Goal: Transaction & Acquisition: Purchase product/service

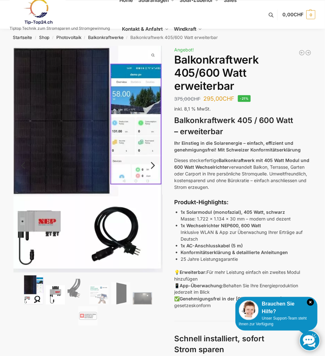
click at [61, 295] on img at bounding box center [55, 295] width 19 height 19
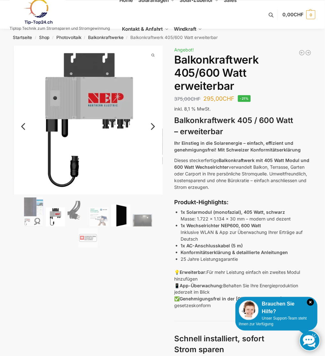
click at [121, 209] on img at bounding box center [120, 216] width 19 height 22
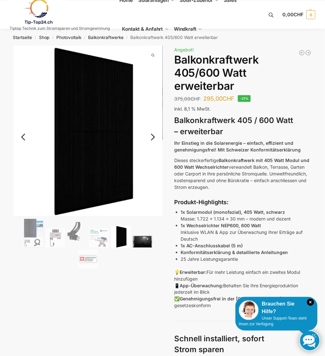
click at [142, 241] on img at bounding box center [142, 242] width 19 height 12
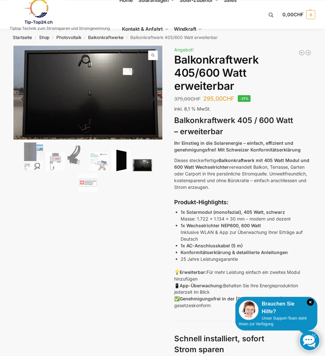
click at [122, 168] on img at bounding box center [120, 161] width 19 height 22
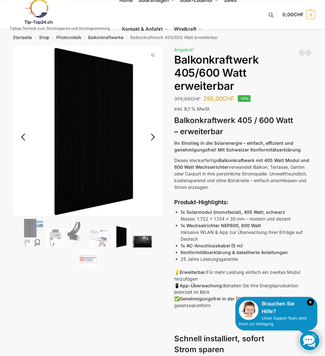
click at [145, 240] on img at bounding box center [142, 242] width 19 height 12
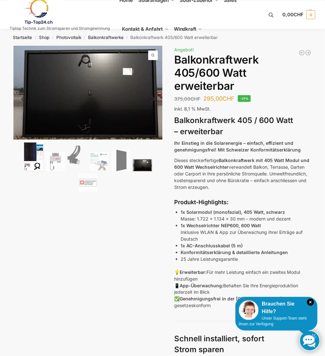
click at [34, 159] on img at bounding box center [33, 156] width 19 height 29
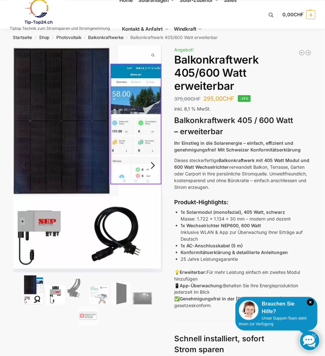
click at [58, 289] on img at bounding box center [55, 295] width 19 height 19
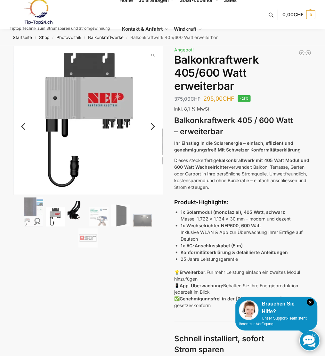
click at [78, 218] on img at bounding box center [76, 214] width 19 height 26
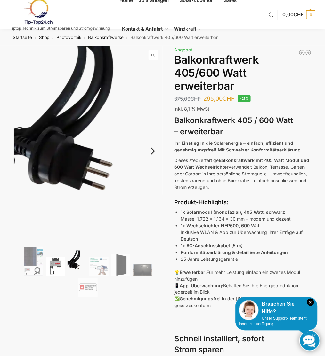
click at [58, 261] on img at bounding box center [55, 266] width 19 height 19
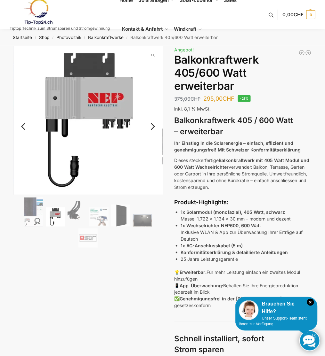
click at [100, 227] on ol at bounding box center [87, 223] width 149 height 52
click at [102, 223] on img at bounding box center [98, 217] width 19 height 19
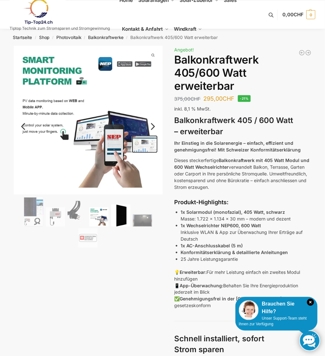
click at [123, 216] on img at bounding box center [120, 216] width 19 height 22
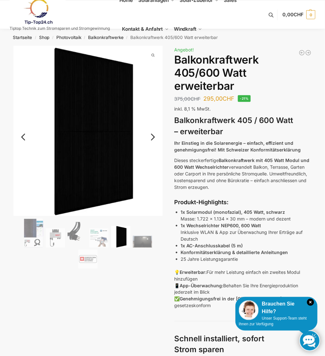
click at [139, 230] on ol at bounding box center [87, 245] width 149 height 52
click at [149, 242] on img at bounding box center [142, 242] width 19 height 12
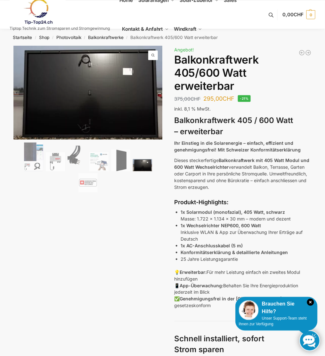
scroll to position [59, 0]
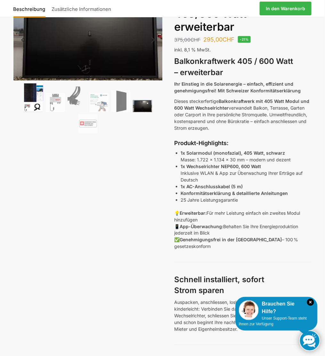
click at [42, 107] on img at bounding box center [33, 97] width 19 height 29
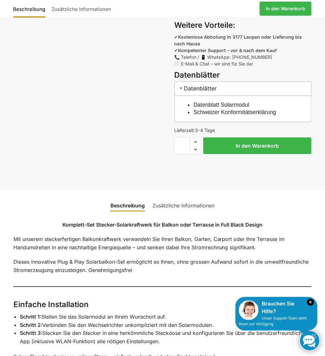
scroll to position [533, 0]
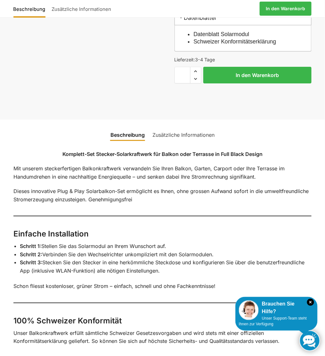
click at [184, 131] on link "Zusätzliche Informationen" at bounding box center [183, 134] width 70 height 15
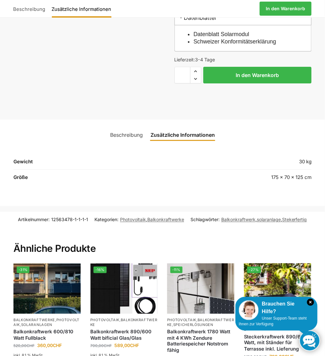
click at [69, 158] on th "Gewicht" at bounding box center [94, 164] width 162 height 12
click at [23, 158] on th "Gewicht" at bounding box center [94, 164] width 162 height 12
click at [14, 171] on th "Größe" at bounding box center [94, 177] width 162 height 15
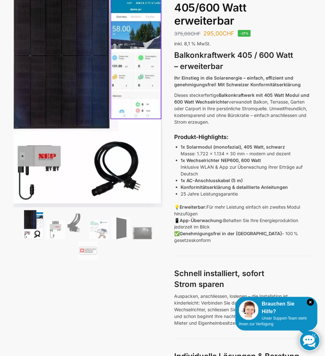
scroll to position [0, 0]
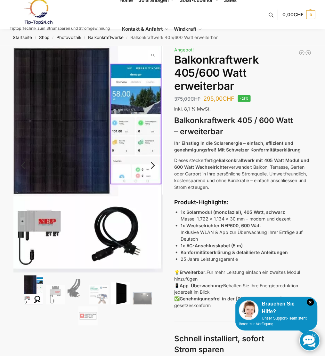
click at [123, 289] on img at bounding box center [120, 294] width 19 height 22
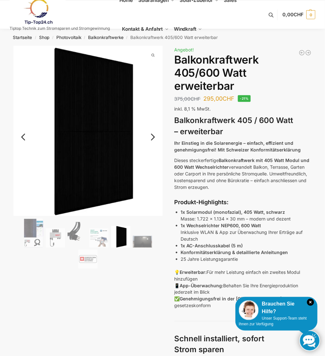
click at [23, 234] on ol at bounding box center [87, 245] width 149 height 52
click at [76, 238] on img at bounding box center [76, 235] width 19 height 26
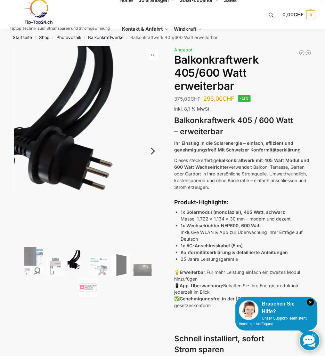
click at [105, 242] on img at bounding box center [88, 145] width 149 height 199
click at [115, 258] on img at bounding box center [120, 265] width 19 height 22
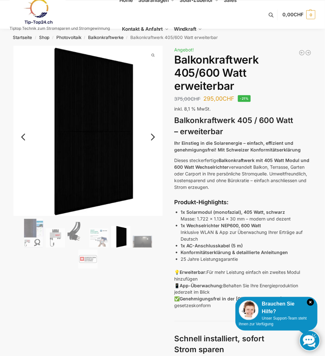
click at [141, 263] on ol at bounding box center [87, 245] width 149 height 52
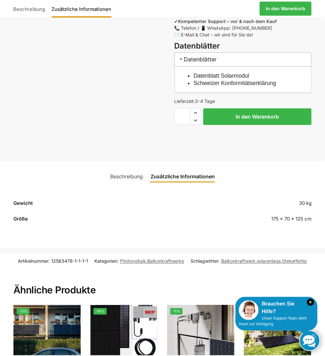
scroll to position [533, 0]
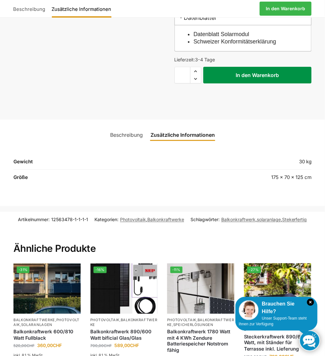
click at [254, 69] on button "In den Warenkorb" at bounding box center [257, 75] width 108 height 17
